Goal: Check status: Check status

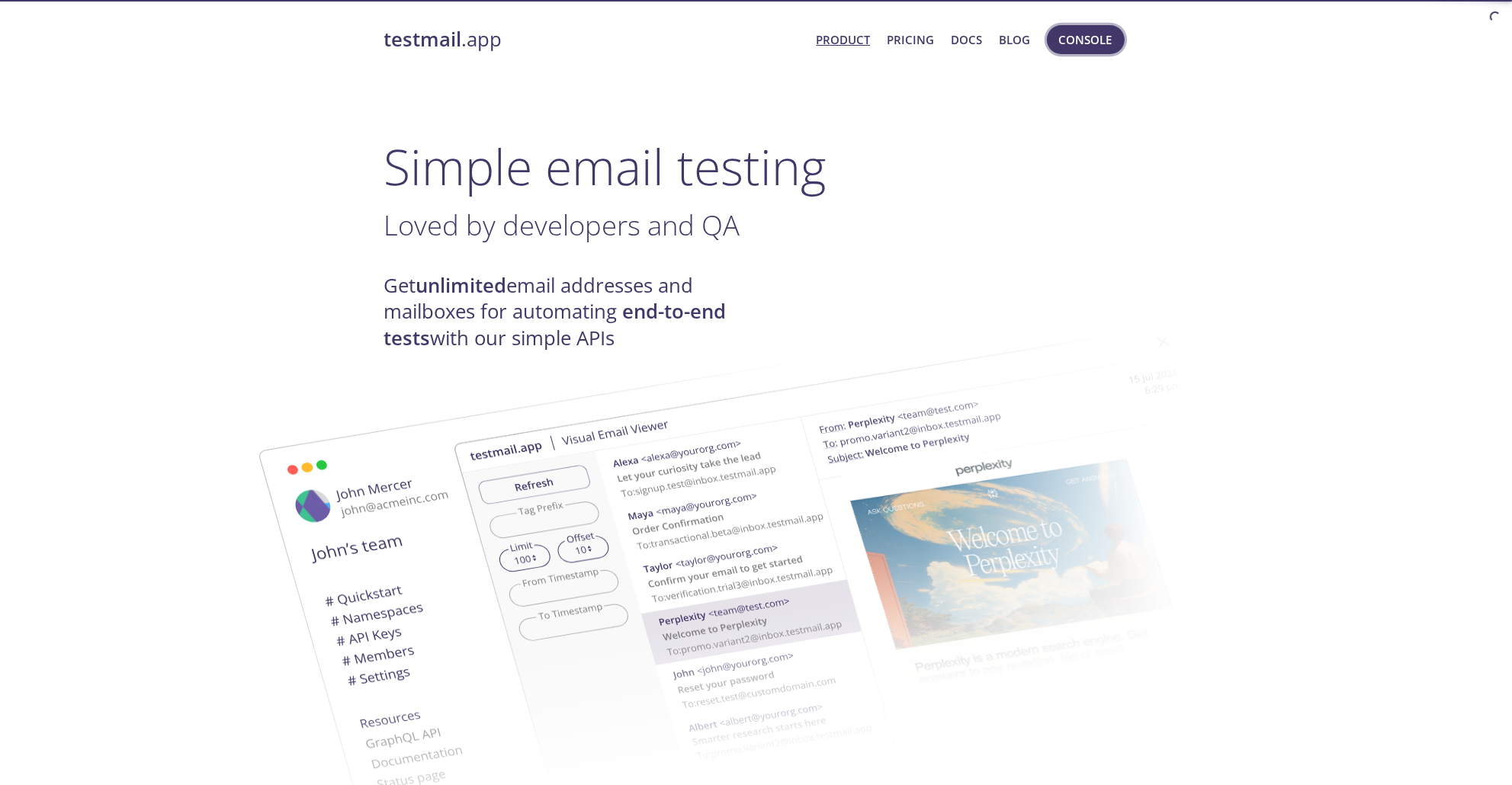
click at [1072, 49] on span "Console" at bounding box center [1085, 39] width 53 height 20
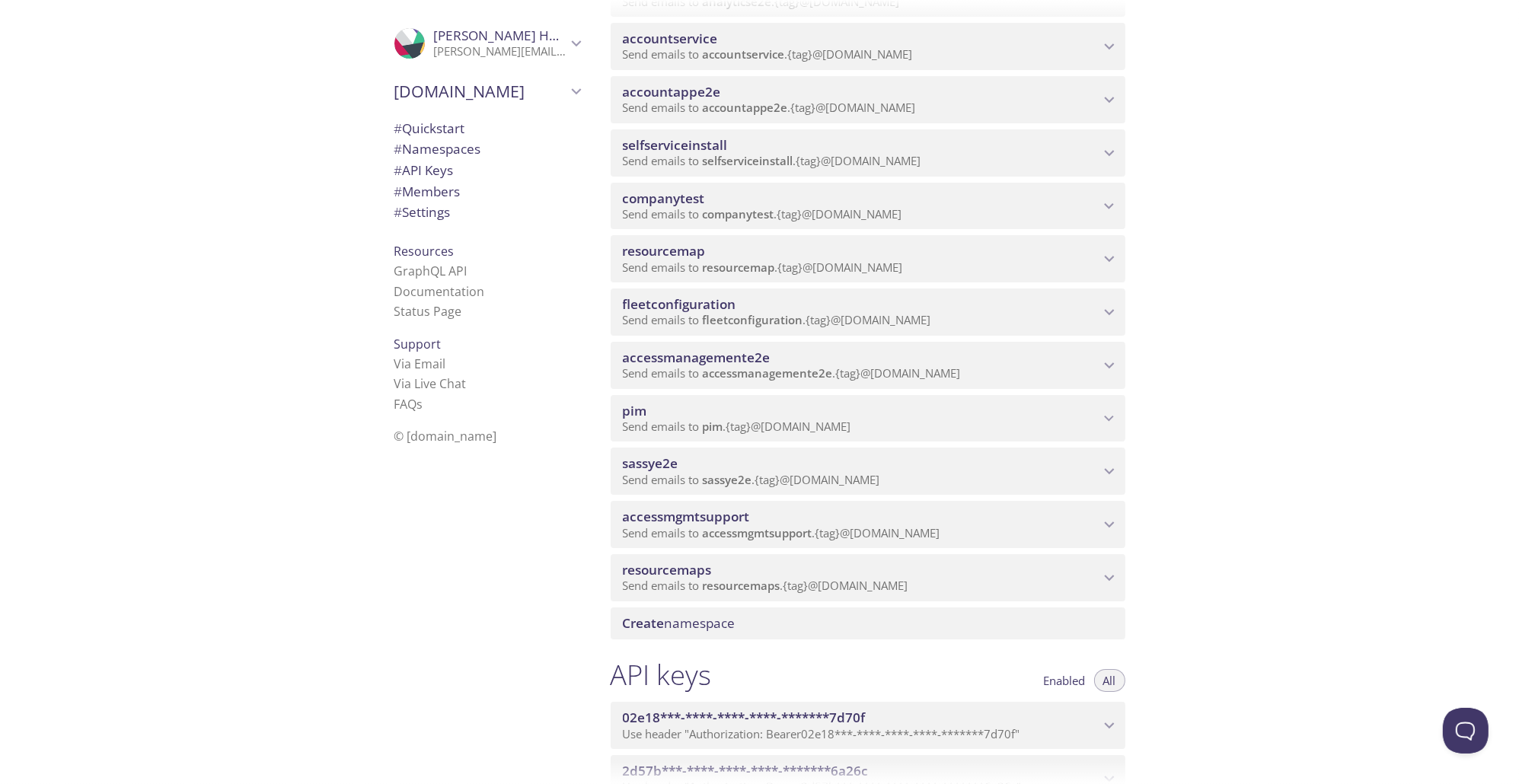
scroll to position [585, 0]
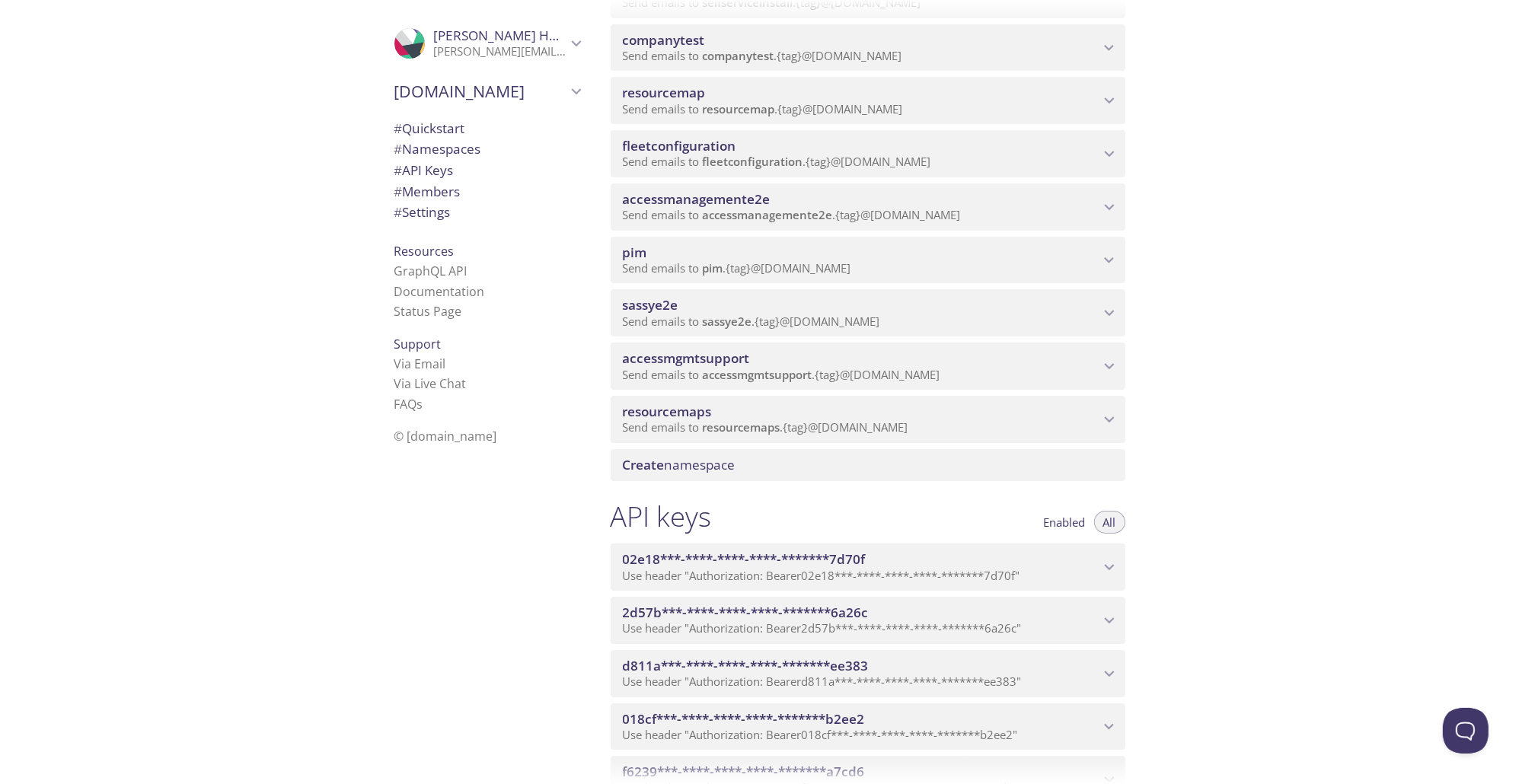
click at [817, 212] on span "accessmanagemente2e" at bounding box center [768, 214] width 130 height 15
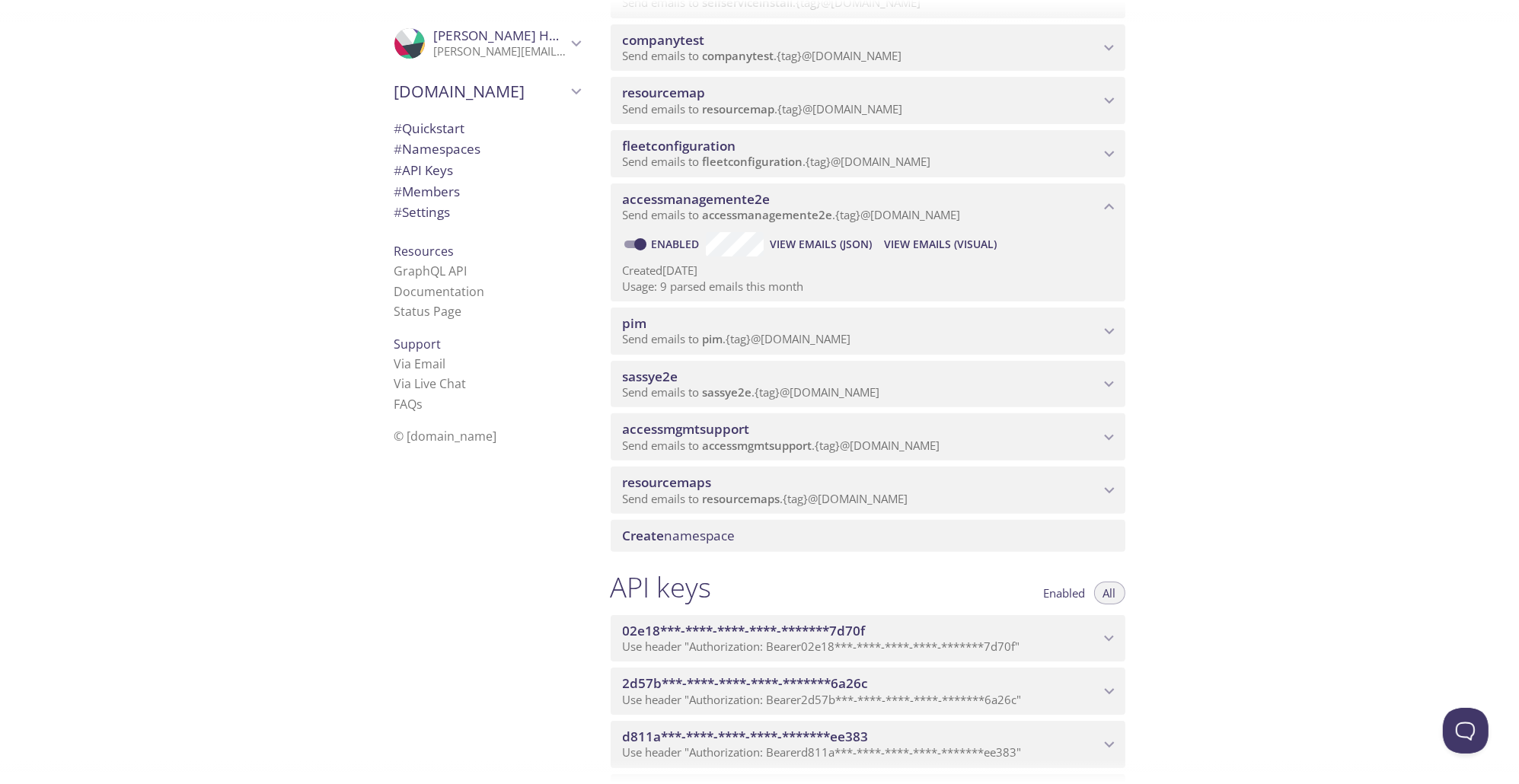
click at [962, 247] on span "View Emails (Visual)" at bounding box center [941, 244] width 113 height 18
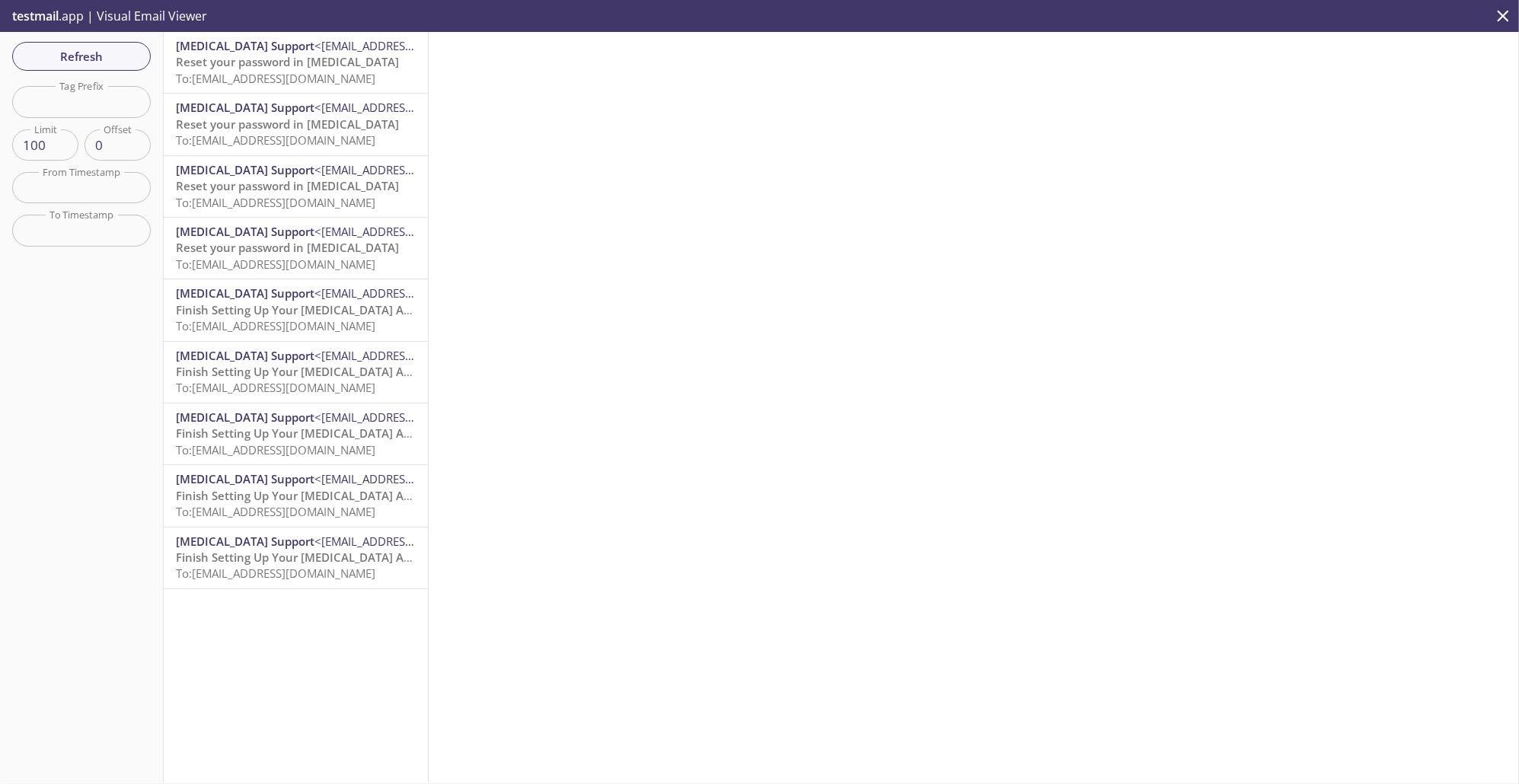
click at [330, 71] on span "To: [EMAIL_ADDRESS][DOMAIN_NAME]" at bounding box center [275, 78] width 199 height 15
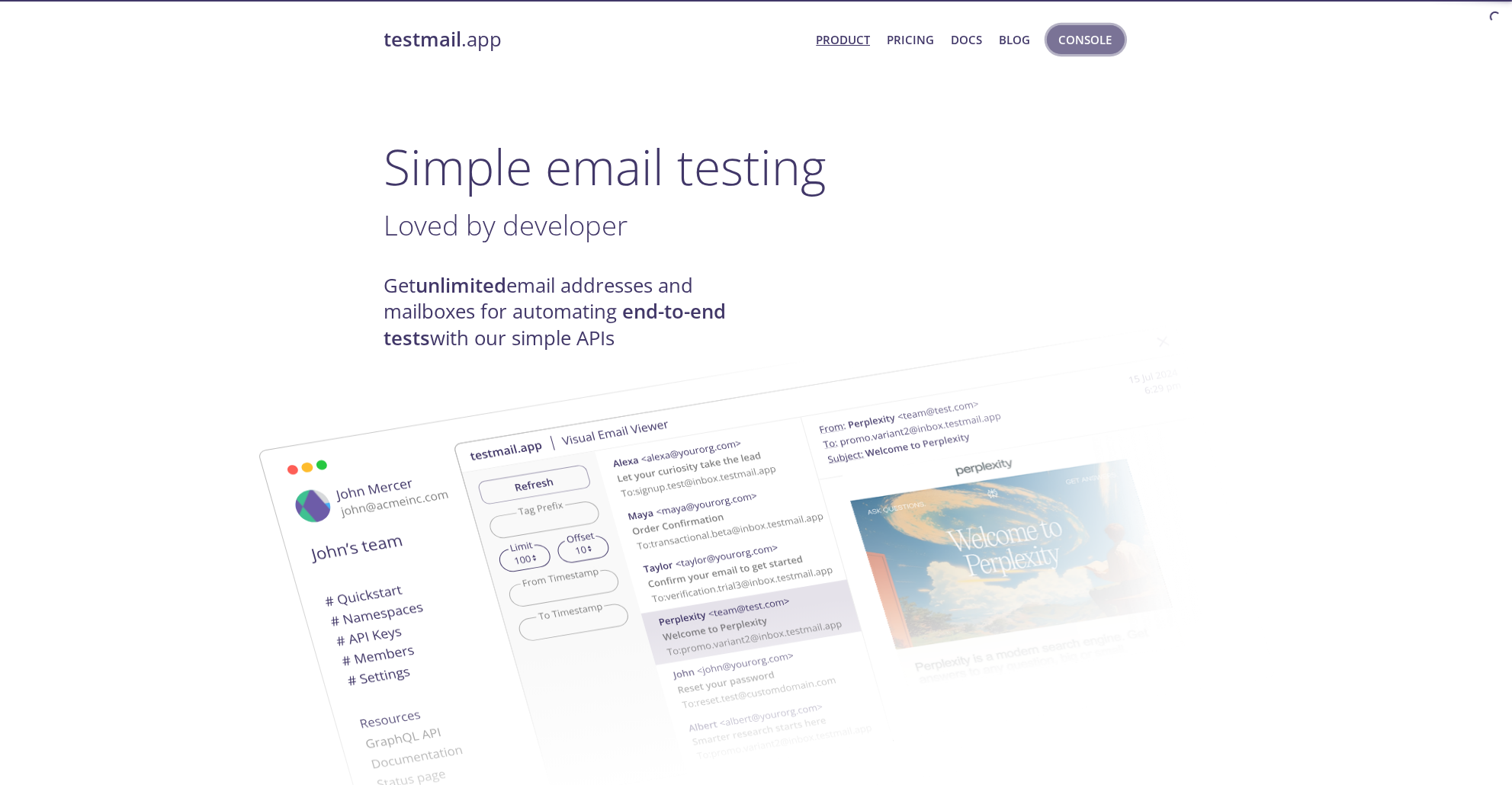
click at [1095, 26] on button "Console" at bounding box center [1086, 40] width 78 height 29
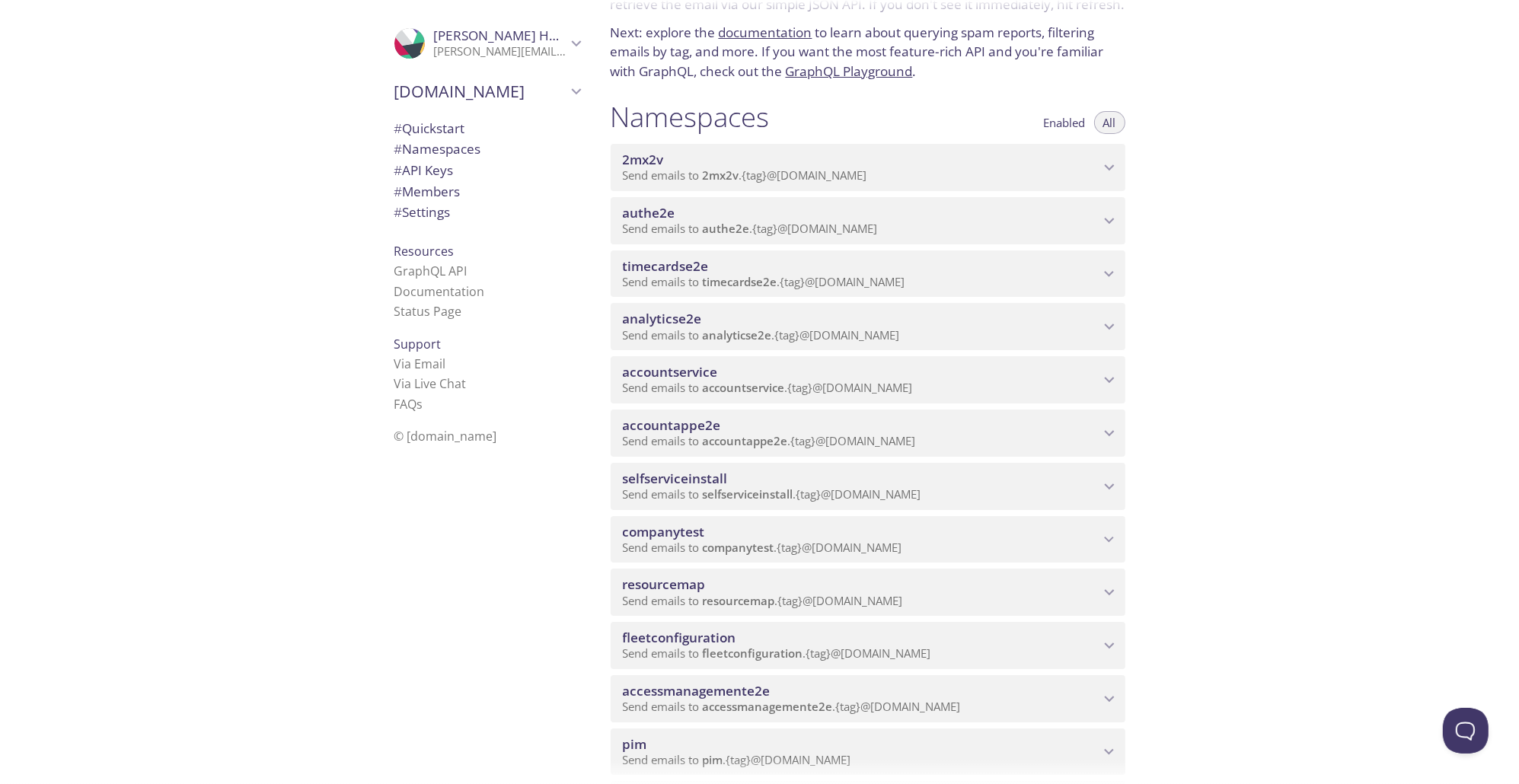
scroll to position [219, 0]
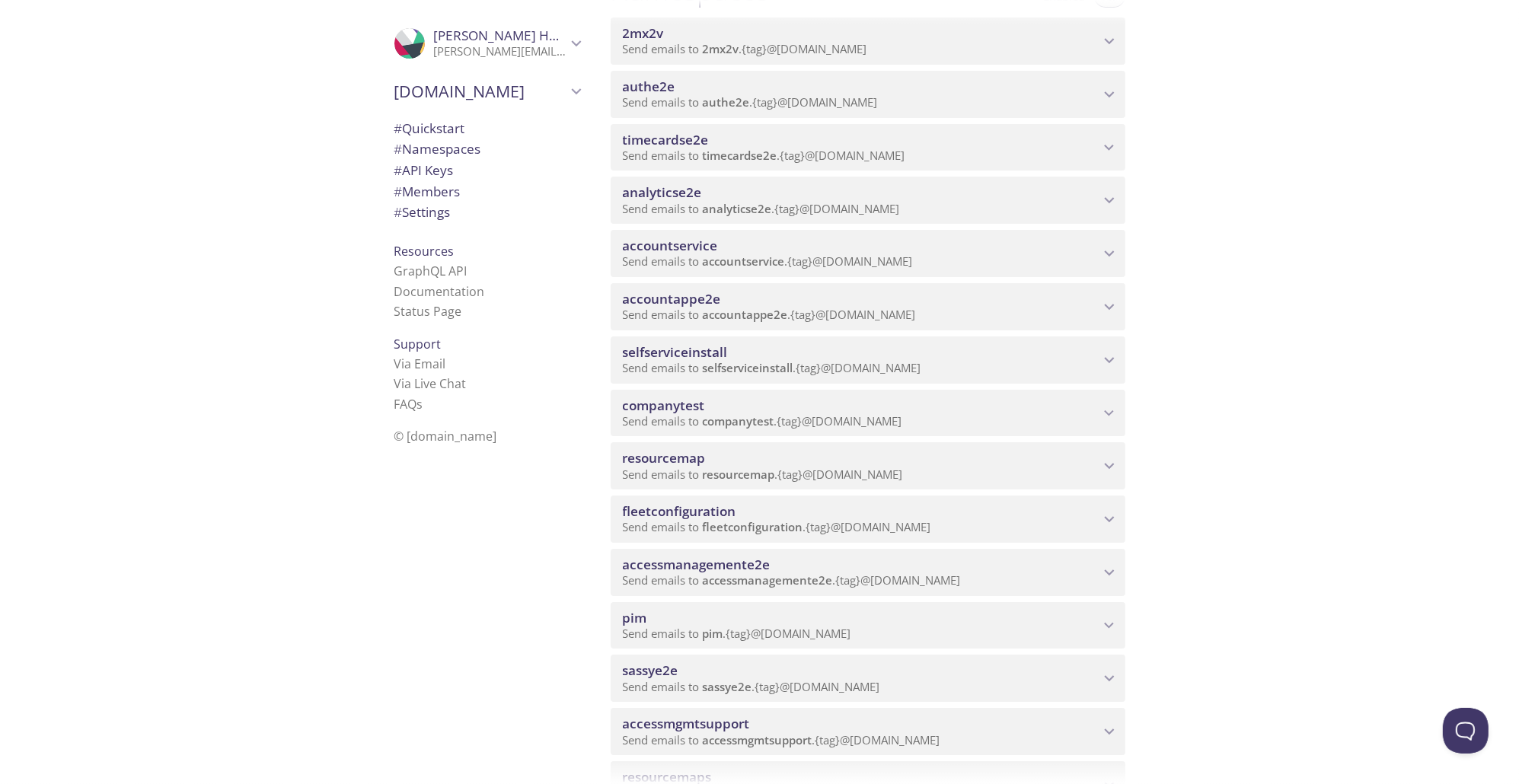
click at [875, 562] on span "accessmanagemente2e" at bounding box center [861, 565] width 477 height 17
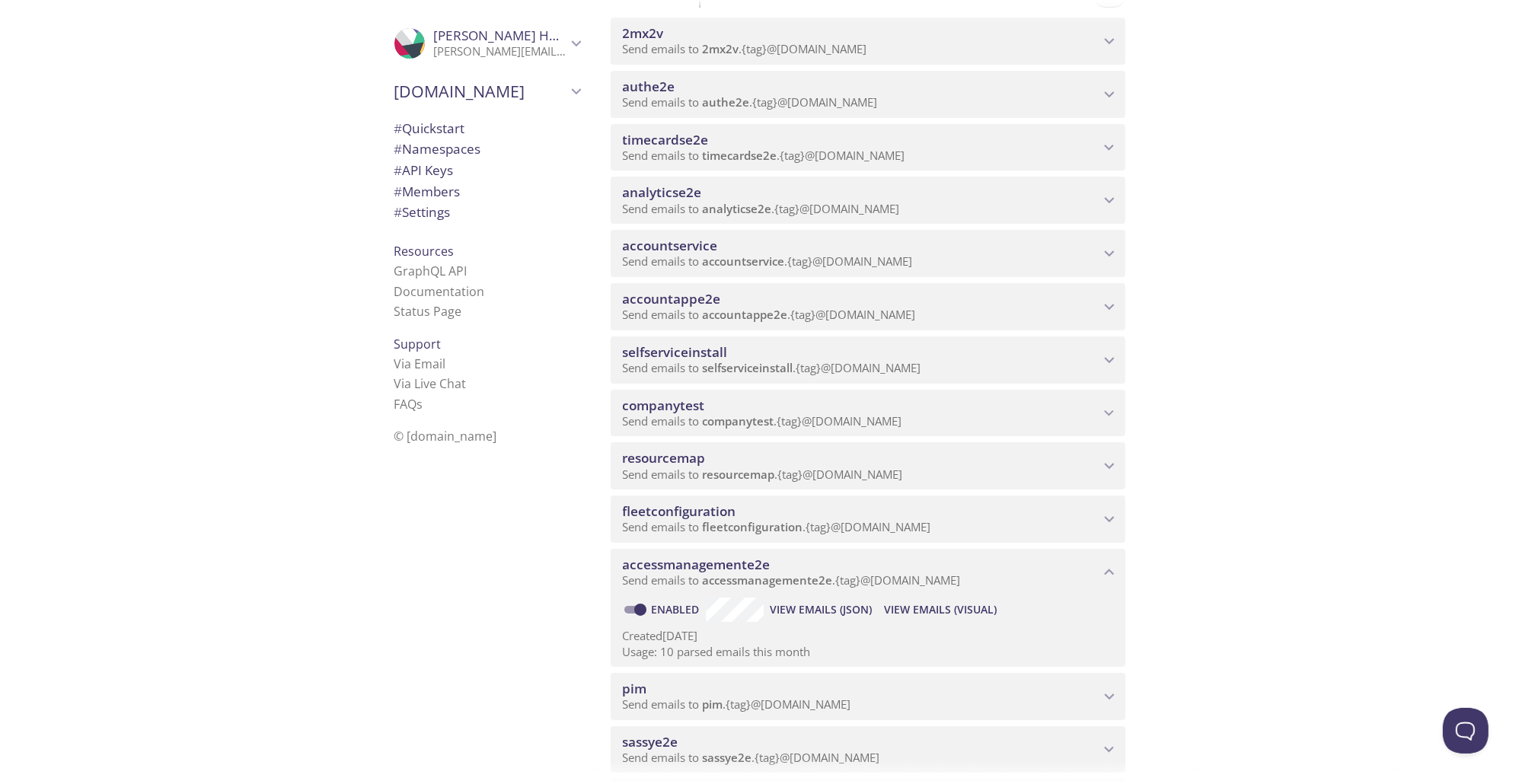
click at [933, 606] on span "View Emails (Visual)" at bounding box center [941, 609] width 113 height 18
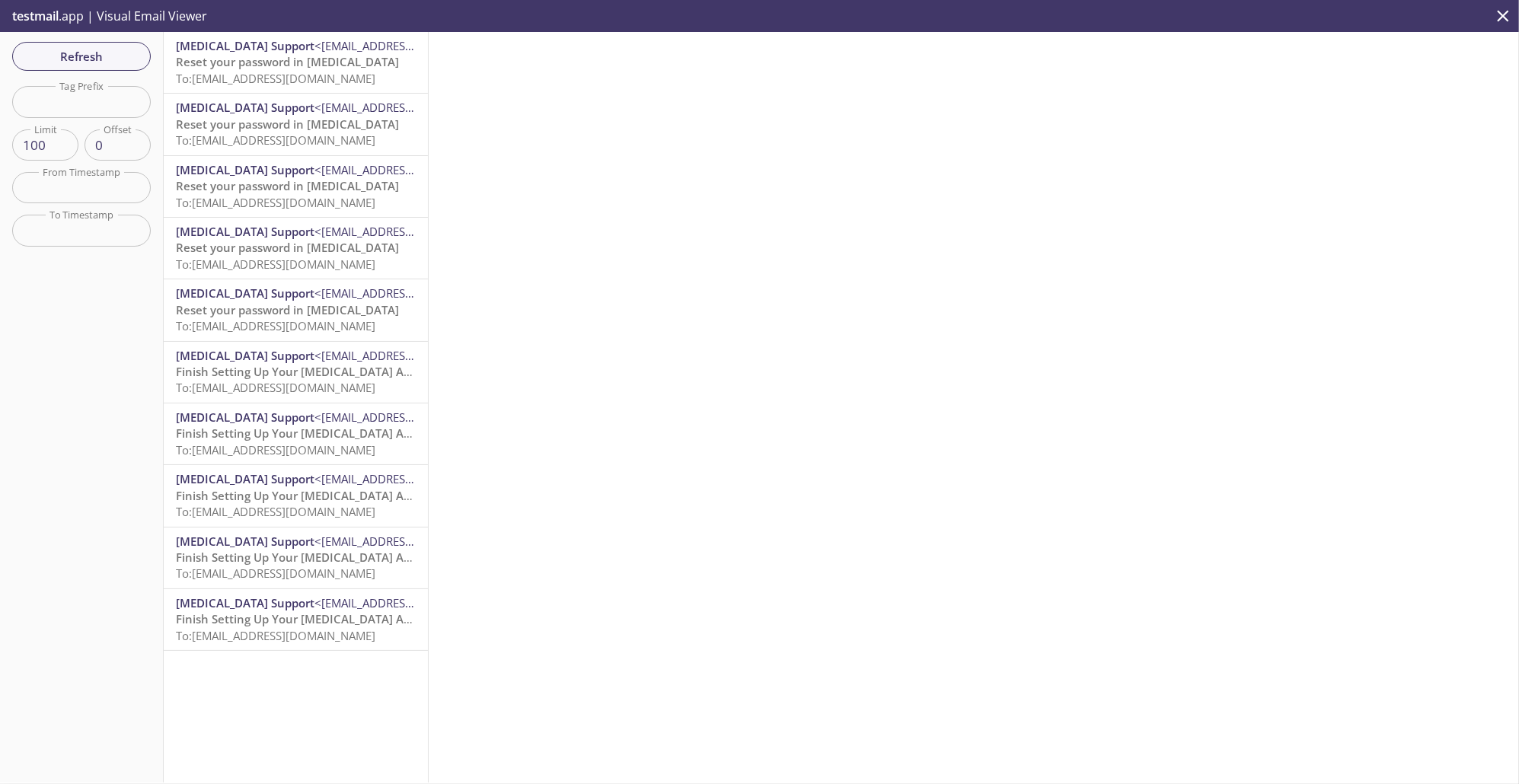
click at [327, 83] on span "To: accessmanagemente2e.prod-automation-1@inbox.testmail.app" at bounding box center [275, 78] width 199 height 15
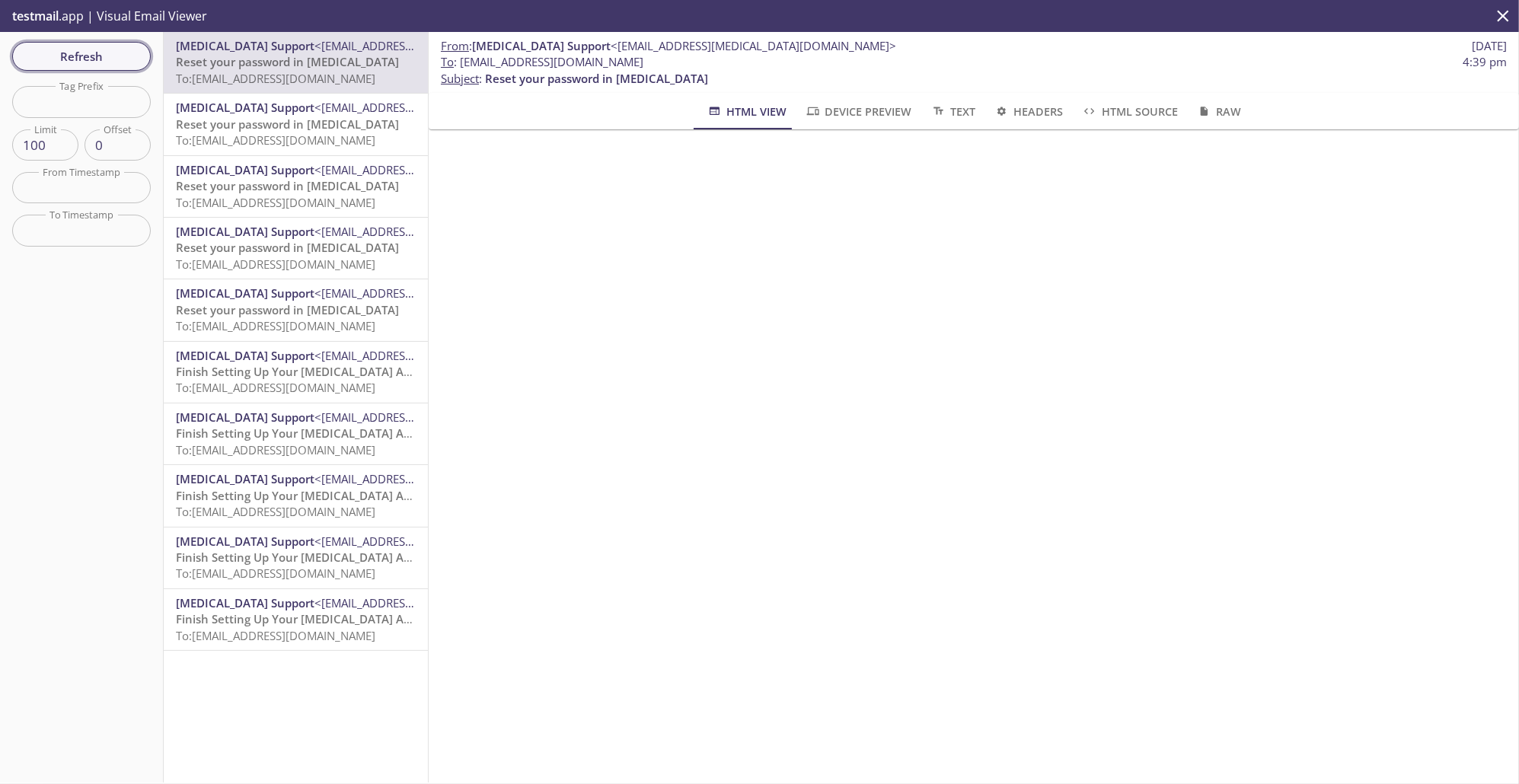
click at [102, 60] on span "Refresh" at bounding box center [82, 56] width 114 height 20
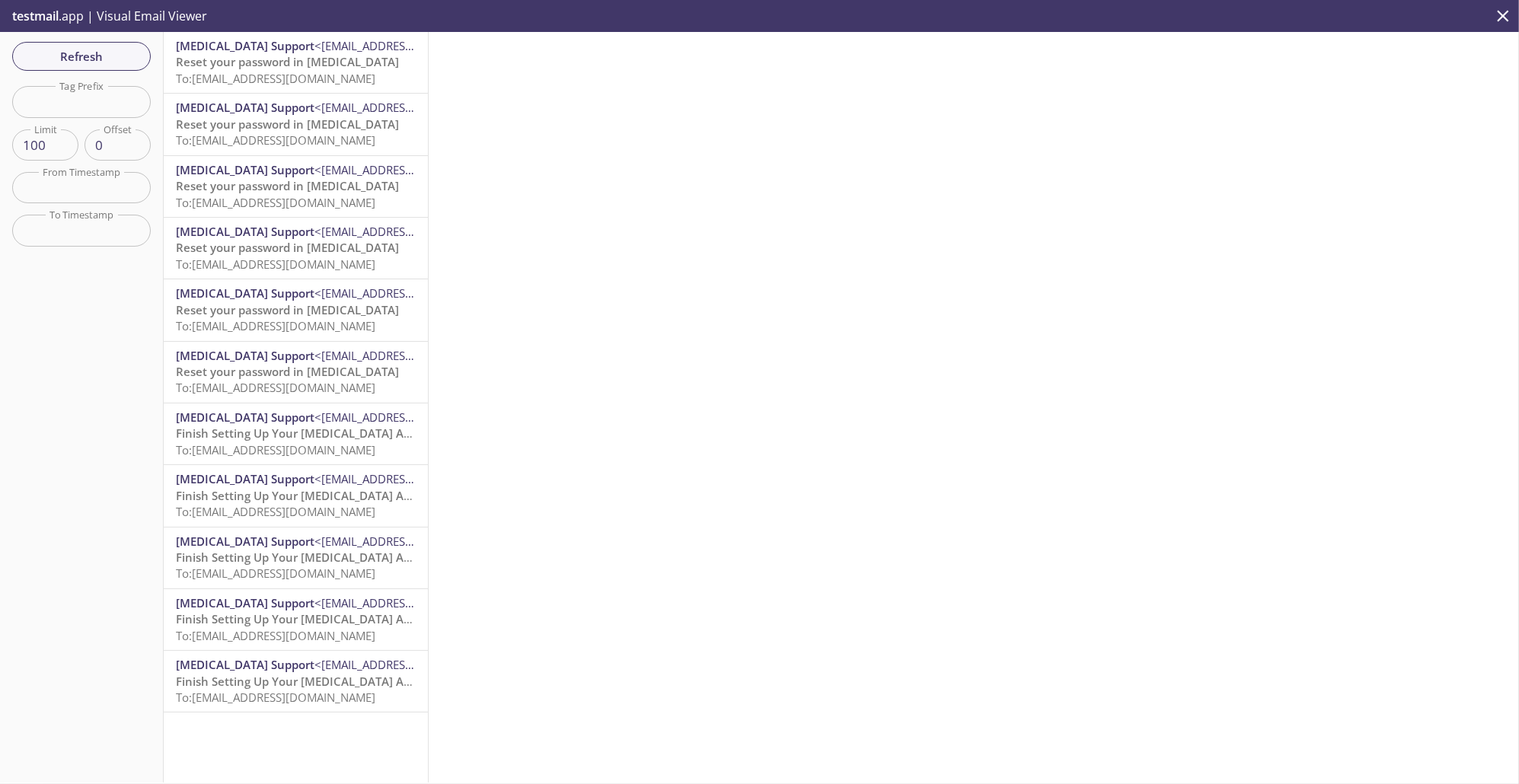
click at [304, 78] on span "To: accessmanagemente2e.prod-automation-3@inbox.testmail.app" at bounding box center [275, 78] width 199 height 15
